Goal: Task Accomplishment & Management: Use online tool/utility

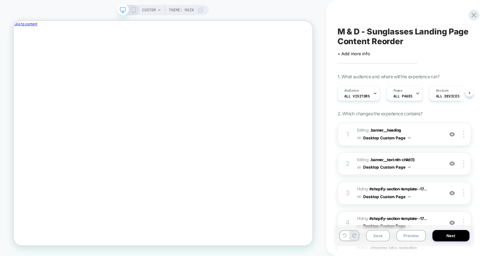
click at [473, 14] on icon at bounding box center [474, 15] width 5 height 5
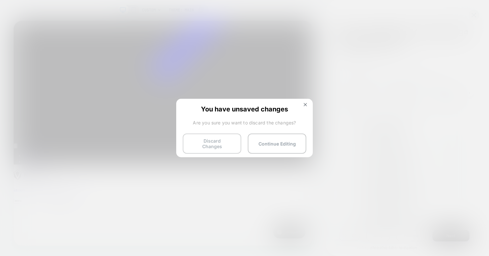
click at [226, 142] on button "Discard Changes" at bounding box center [212, 144] width 59 height 20
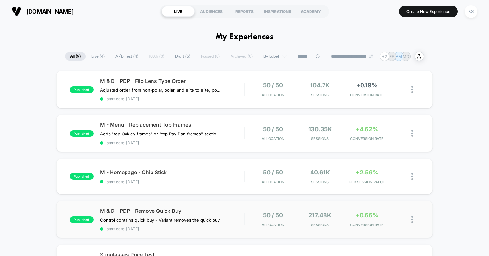
click at [249, 208] on div "published M & D - PDP - Remove Quick Buy Control contains quick buy - Variant r…" at bounding box center [244, 219] width 377 height 37
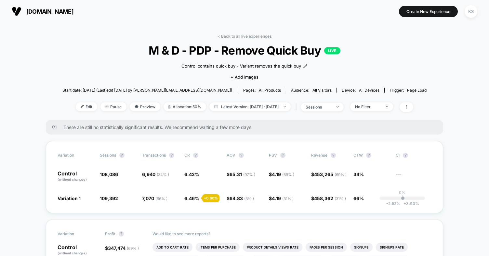
click at [59, 9] on span "[DOMAIN_NAME]" at bounding box center [49, 11] width 47 height 7
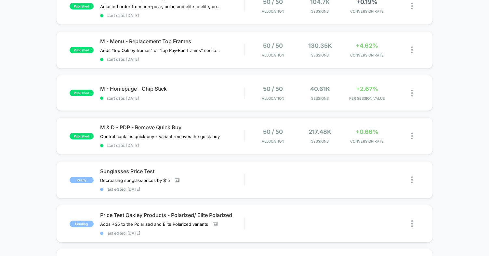
scroll to position [101, 0]
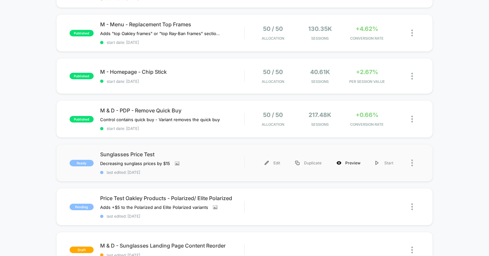
click at [343, 158] on div "Preview" at bounding box center [348, 163] width 39 height 15
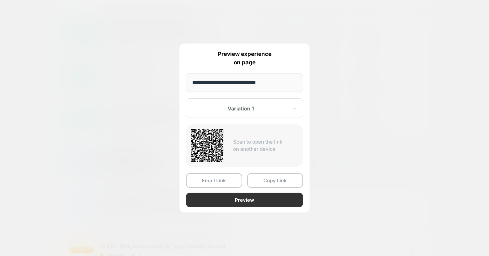
click at [243, 198] on button "Preview" at bounding box center [244, 200] width 117 height 15
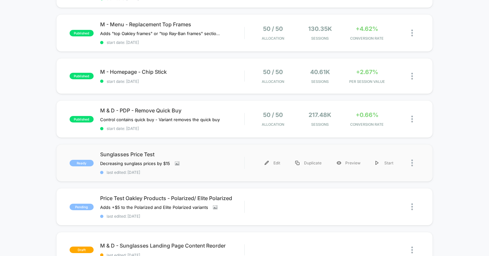
click at [408, 161] on div at bounding box center [410, 163] width 19 height 15
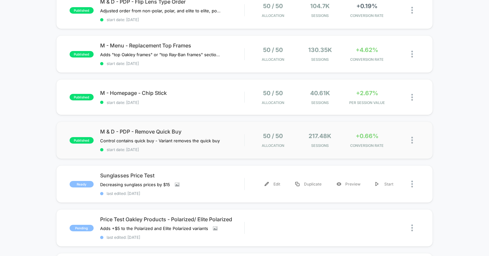
scroll to position [80, 0]
click at [344, 182] on div "Preview" at bounding box center [348, 184] width 39 height 15
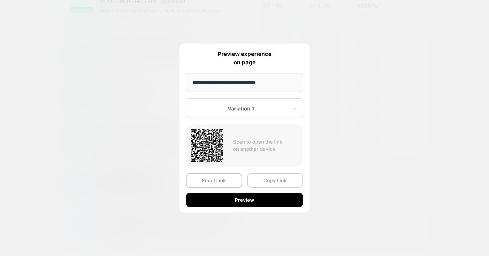
click at [274, 180] on button "Copy Link" at bounding box center [275, 180] width 56 height 15
